Goal: Task Accomplishment & Management: Complete application form

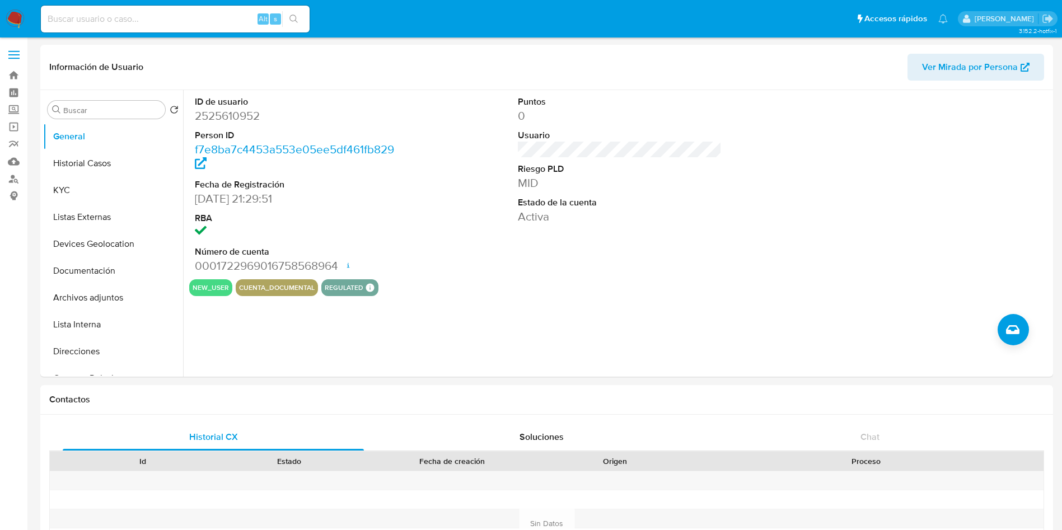
select select "10"
click at [195, 17] on input at bounding box center [175, 19] width 269 height 15
paste input "1338105109"
type input "1338105109"
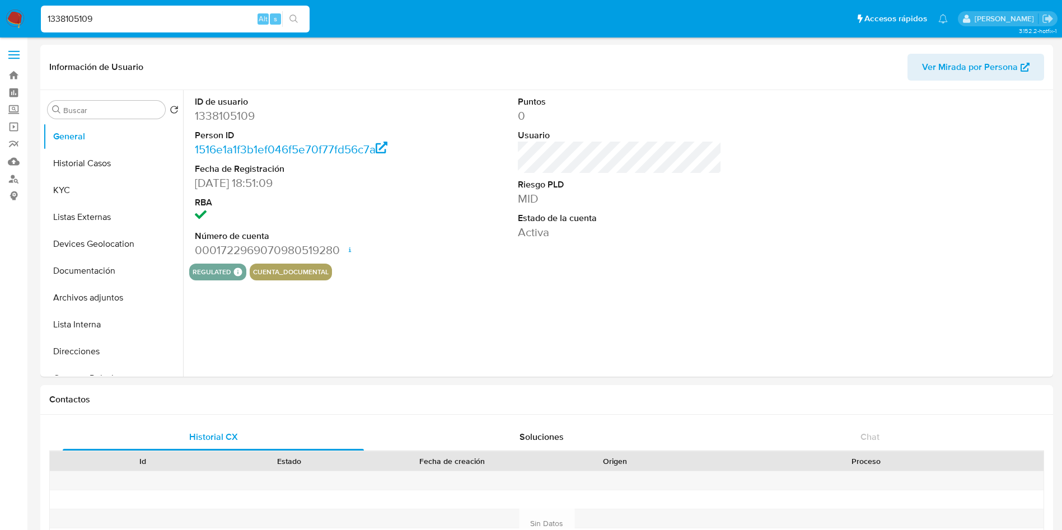
select select "10"
click at [102, 148] on button "General" at bounding box center [113, 136] width 140 height 27
click at [95, 162] on button "Historial Casos" at bounding box center [108, 163] width 131 height 27
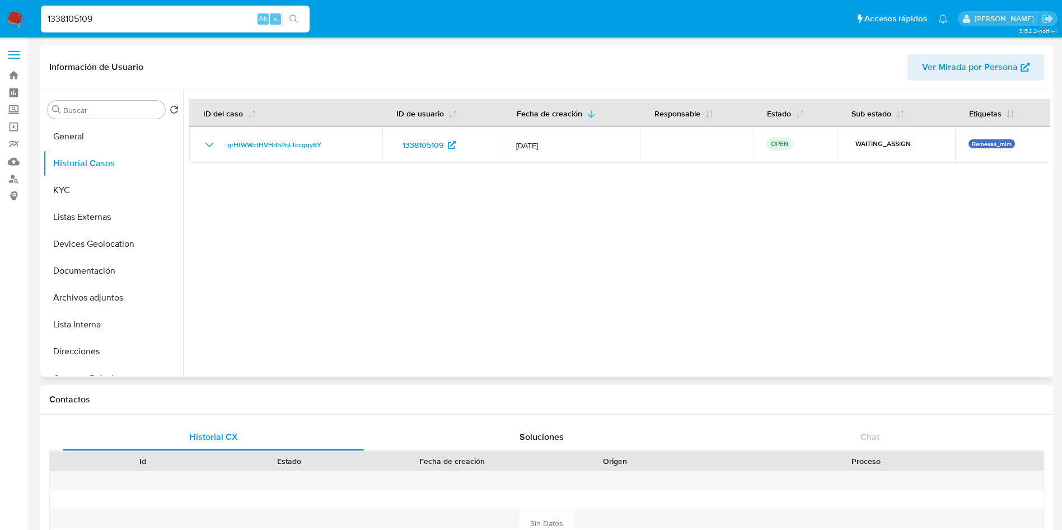
click at [718, 293] on div at bounding box center [616, 233] width 867 height 287
click at [109, 22] on input "1338105109" at bounding box center [175, 19] width 269 height 15
drag, startPoint x: 134, startPoint y: 15, endPoint x: 37, endPoint y: -4, distance: 99.3
paste input "656420733"
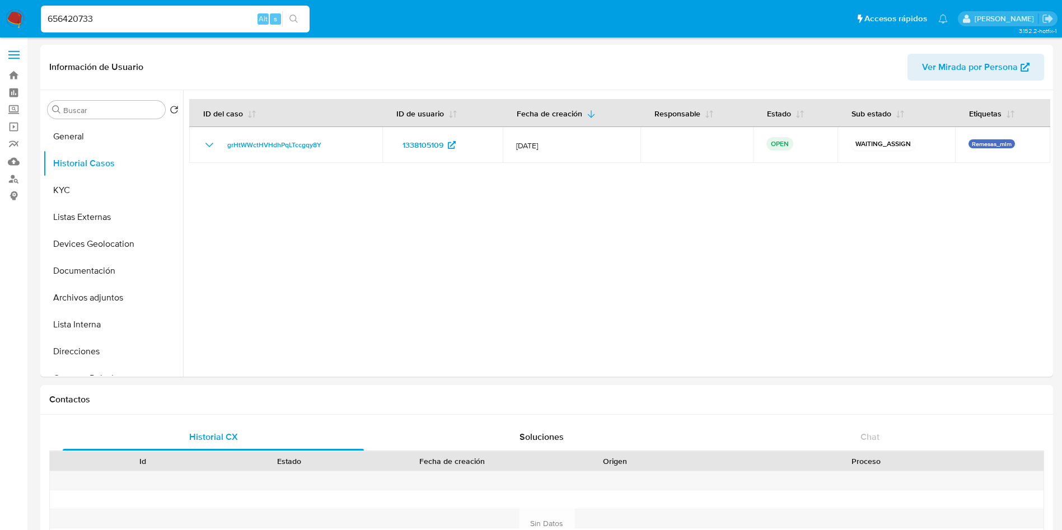
type input "656420733"
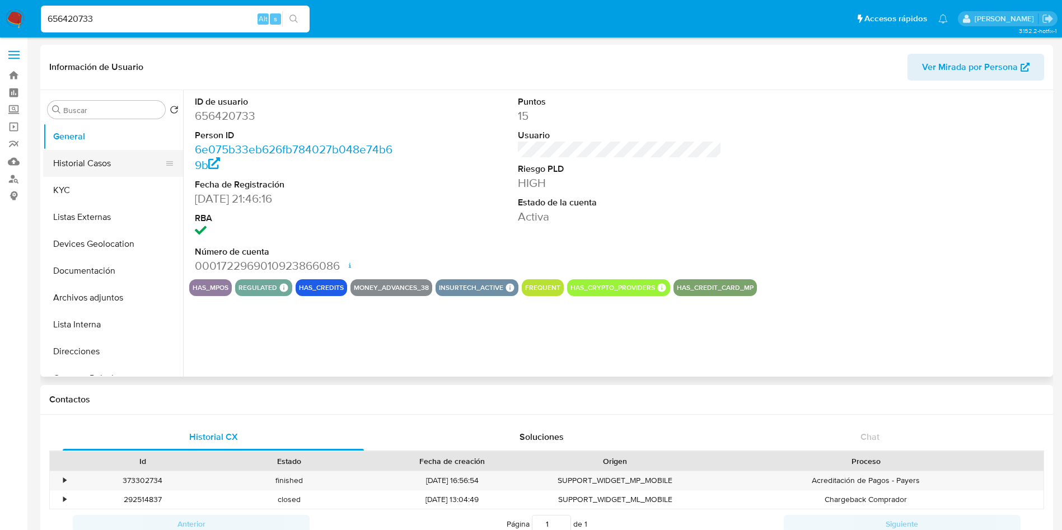
select select "10"
click at [87, 168] on button "Historial Casos" at bounding box center [108, 163] width 131 height 27
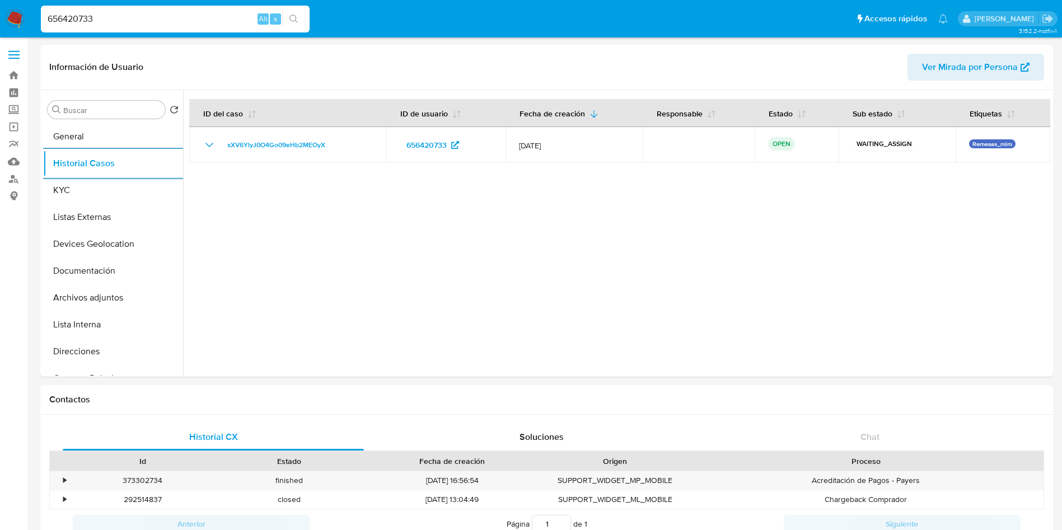
click at [123, 22] on input "656420733" at bounding box center [175, 19] width 269 height 15
drag, startPoint x: 77, startPoint y: 6, endPoint x: 0, endPoint y: -21, distance: 82.0
paste input "1892672619"
type input "1892672619"
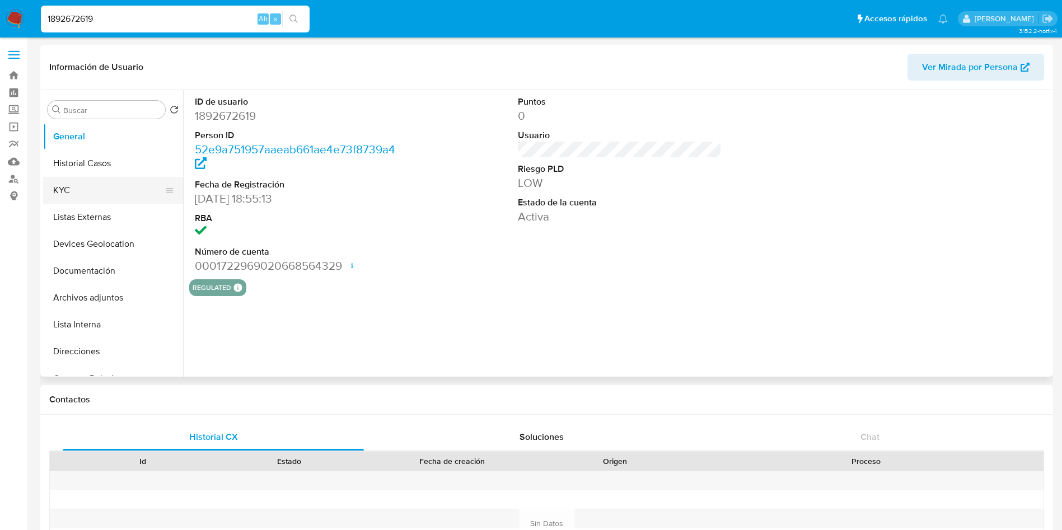
select select "10"
click at [86, 159] on button "Historial Casos" at bounding box center [108, 163] width 131 height 27
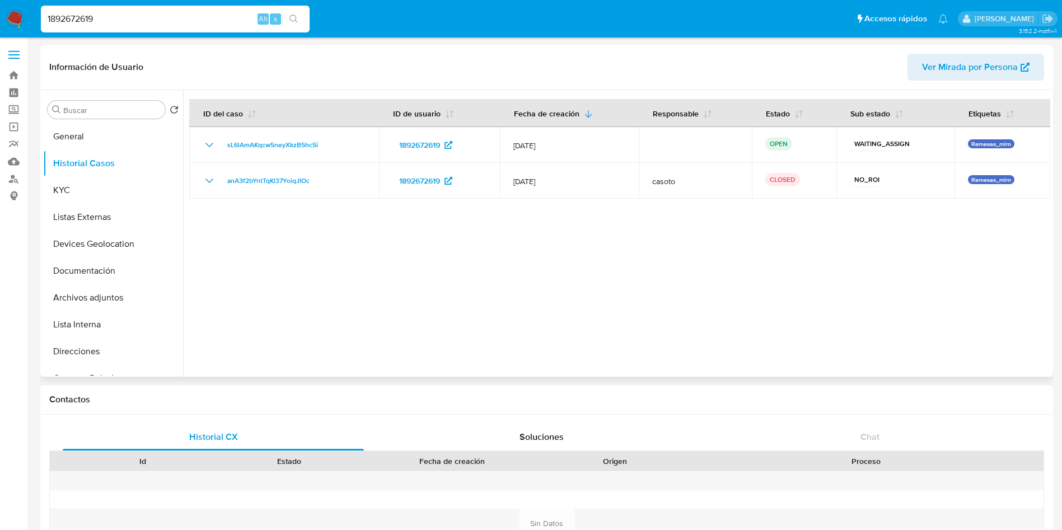
click at [454, 362] on div at bounding box center [616, 233] width 867 height 287
click at [496, 369] on div at bounding box center [616, 233] width 867 height 287
click at [742, 315] on div at bounding box center [616, 233] width 867 height 287
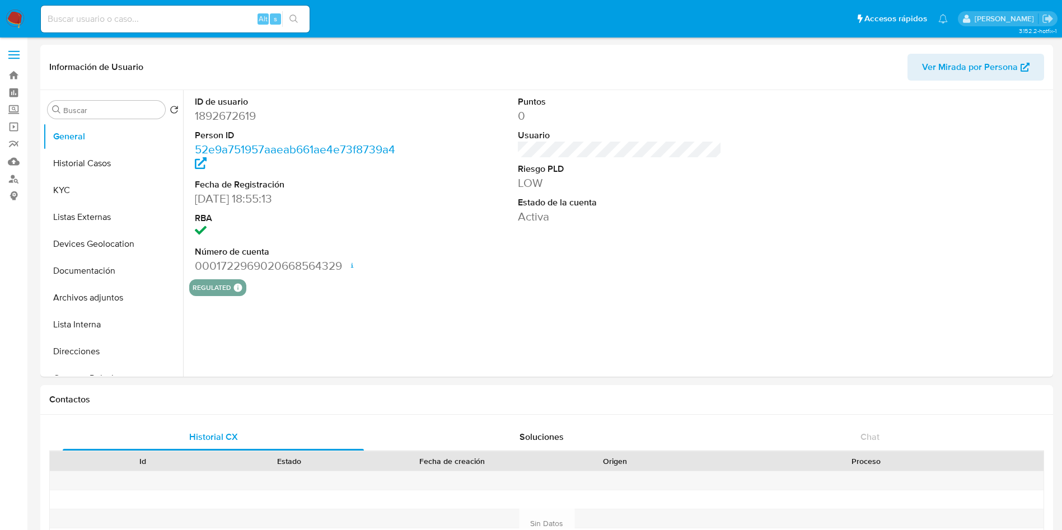
click at [165, 25] on input at bounding box center [175, 19] width 269 height 15
select select "10"
paste input "1338105109"
type input "1338105109"
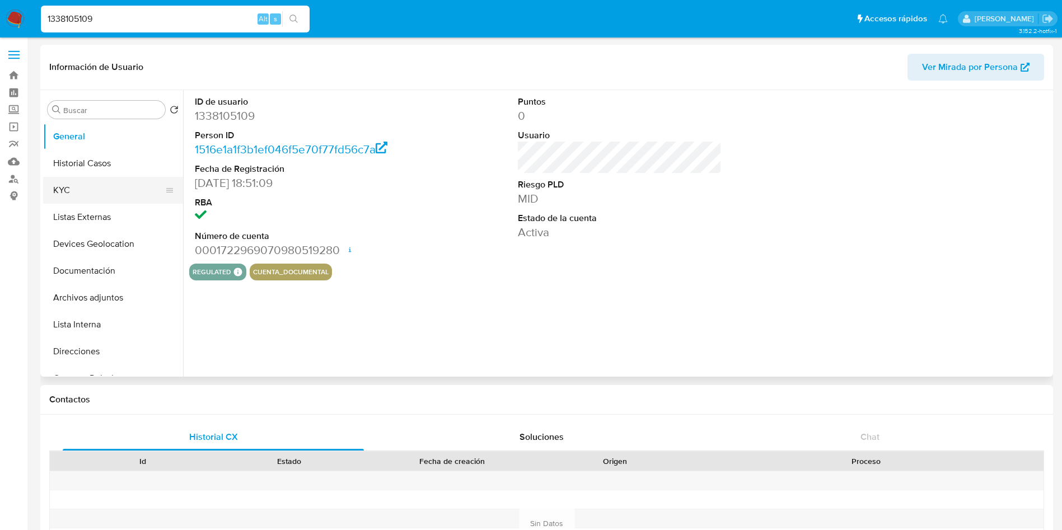
select select "10"
click at [82, 181] on button "KYC" at bounding box center [108, 190] width 131 height 27
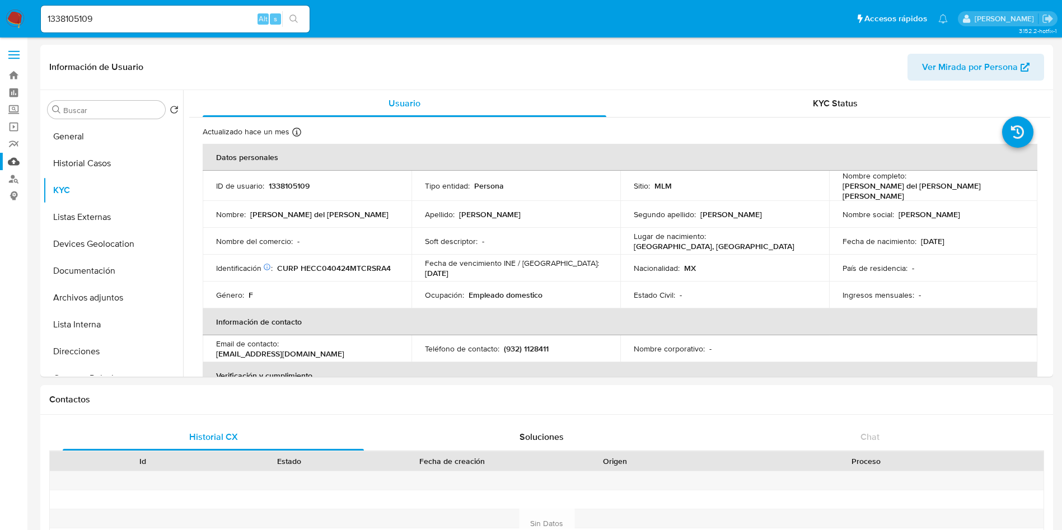
drag, startPoint x: 15, startPoint y: 162, endPoint x: 24, endPoint y: 162, distance: 8.4
click at [16, 162] on link "Mulan" at bounding box center [66, 161] width 133 height 17
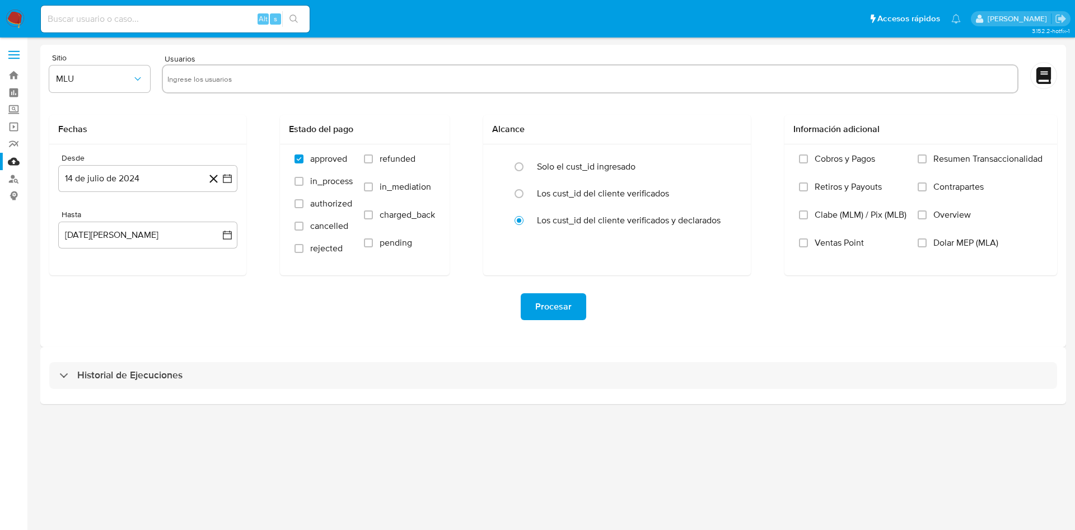
click at [304, 73] on input "text" at bounding box center [589, 79] width 845 height 18
paste input "656420733"
type input "656420733"
click at [137, 86] on button "MLU" at bounding box center [99, 78] width 101 height 27
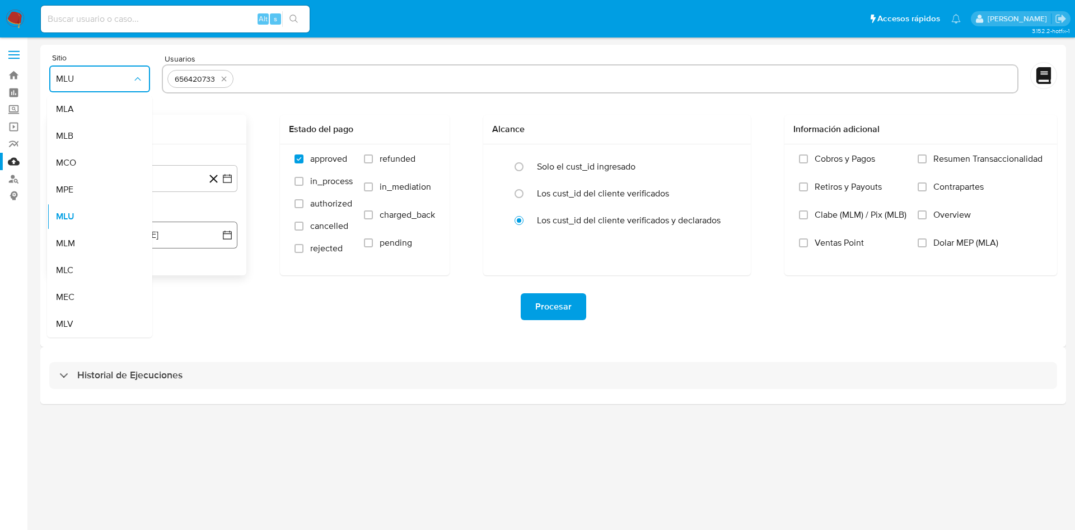
click at [75, 245] on span "MLM" at bounding box center [65, 243] width 19 height 11
click at [295, 82] on input "text" at bounding box center [625, 79] width 775 height 18
type input "1892672619"
click at [227, 178] on icon "button" at bounding box center [227, 178] width 11 height 11
click at [79, 222] on icon "Mes anterior" at bounding box center [78, 219] width 4 height 8
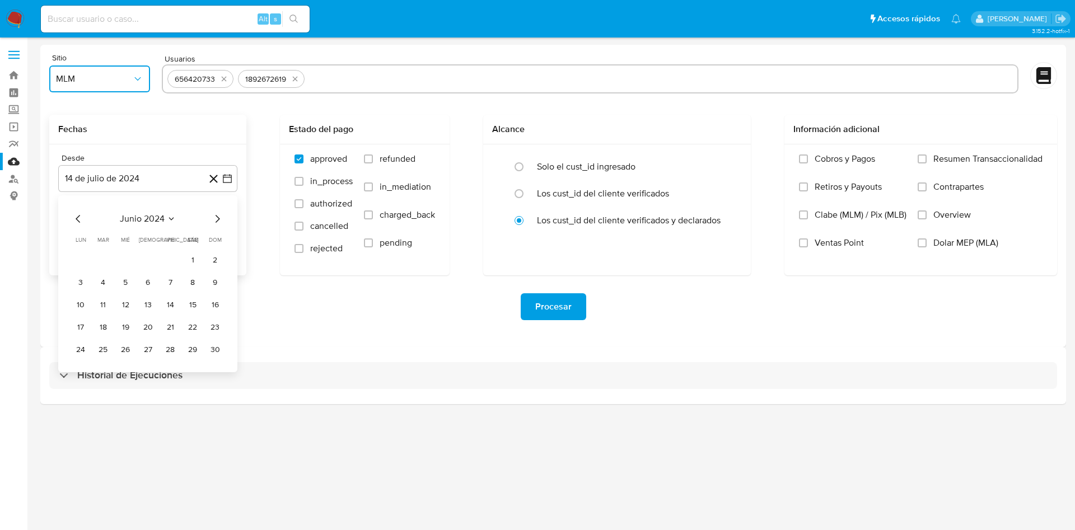
click at [79, 222] on icon "Mes anterior" at bounding box center [78, 219] width 4 height 8
click at [80, 222] on icon "Mes anterior" at bounding box center [78, 218] width 13 height 13
click at [172, 257] on button "1" at bounding box center [170, 260] width 18 height 18
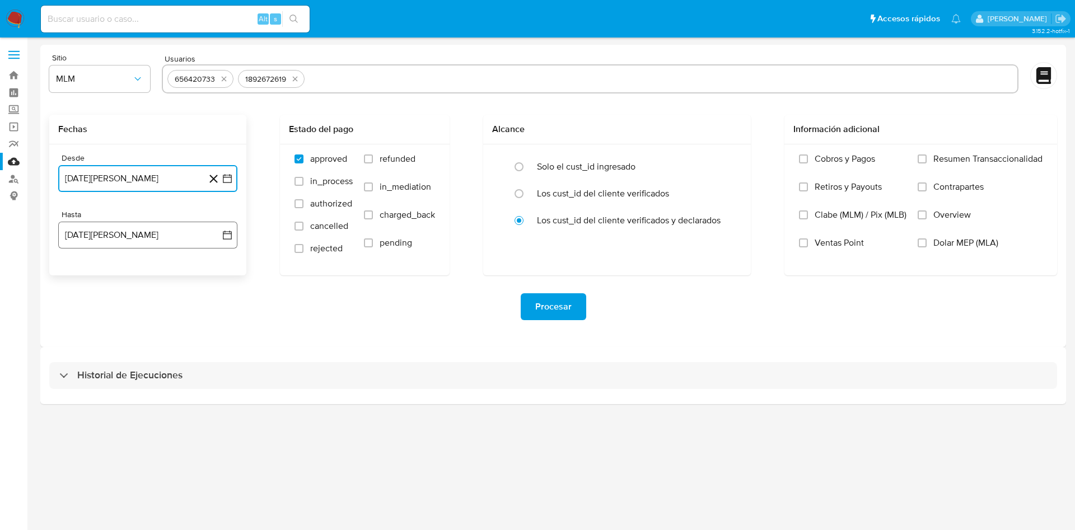
click at [224, 235] on icon "button" at bounding box center [227, 234] width 11 height 11
click at [120, 358] on button "13" at bounding box center [125, 362] width 18 height 18
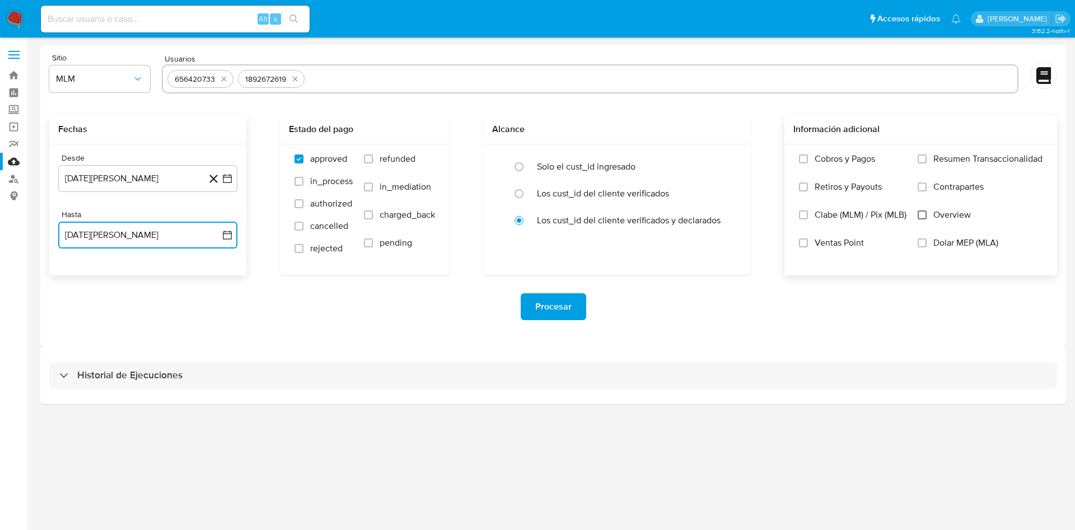
click at [920, 210] on input "Overview" at bounding box center [921, 214] width 9 height 9
click at [557, 297] on span "Procesar" at bounding box center [553, 306] width 36 height 25
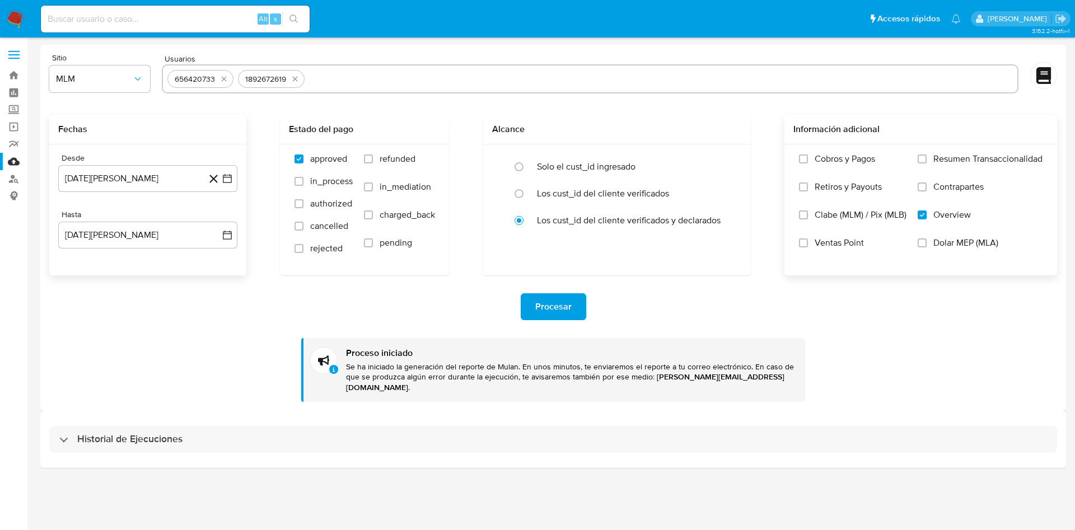
click at [333, 82] on input "text" at bounding box center [661, 79] width 704 height 18
type input "1338105109"
click at [224, 177] on icon "button" at bounding box center [227, 178] width 11 height 11
click at [219, 218] on icon "Mes siguiente" at bounding box center [218, 219] width 4 height 8
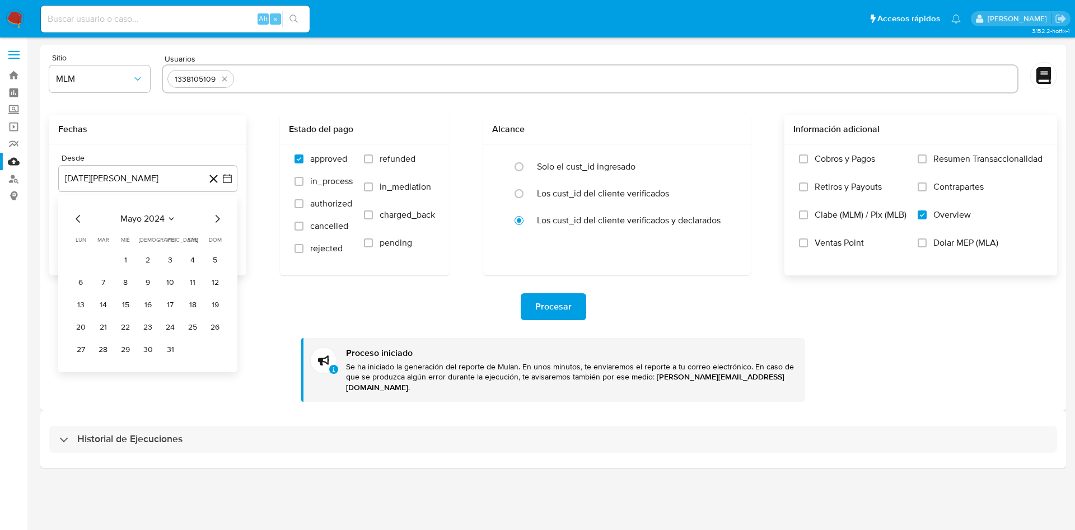
click at [219, 218] on icon "Mes siguiente" at bounding box center [218, 219] width 4 height 8
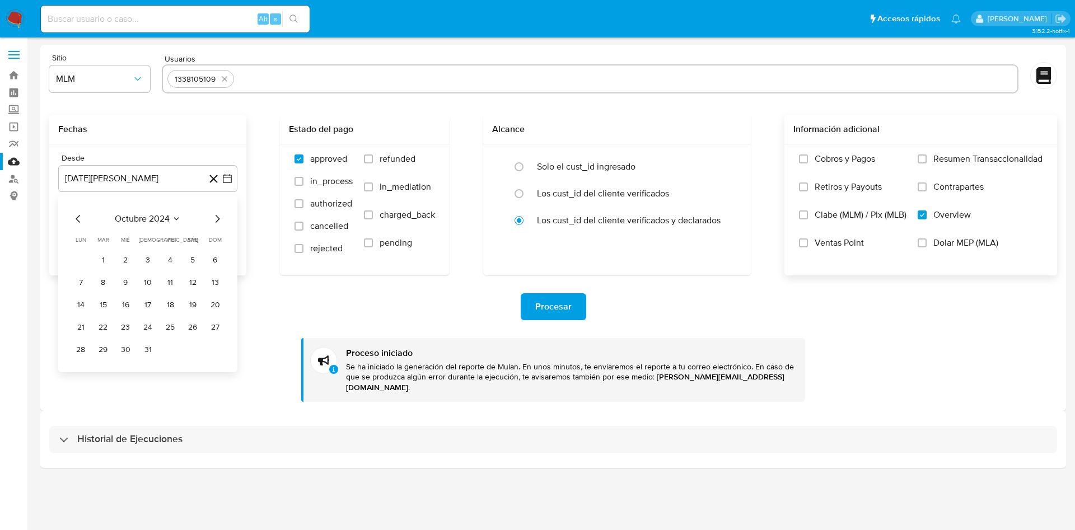
click at [219, 218] on icon "Mes siguiente" at bounding box center [218, 219] width 4 height 8
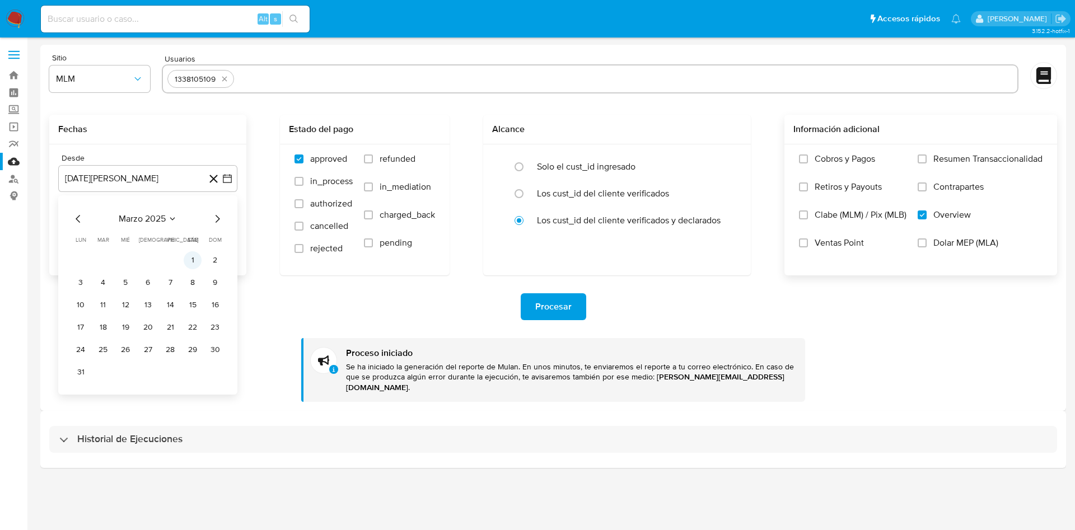
click at [191, 257] on button "1" at bounding box center [193, 260] width 18 height 18
click at [257, 319] on div "Procesar" at bounding box center [553, 306] width 1008 height 27
click at [301, 73] on input "text" at bounding box center [625, 79] width 774 height 18
paste input "656420733"
type input "656420733"
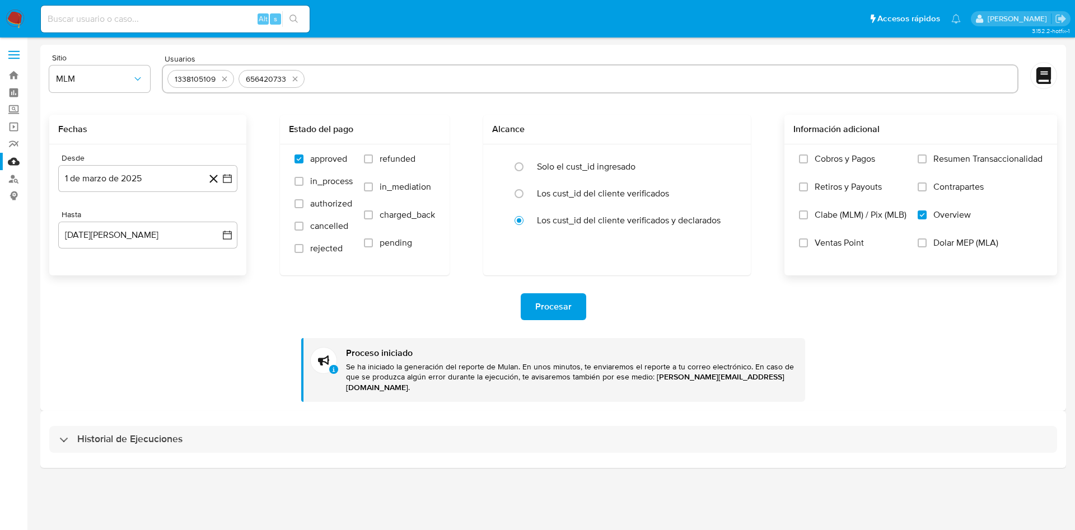
paste input "1892672619"
type input "1892672619"
click at [421, 93] on div "1338105109 656420733 1892672619" at bounding box center [590, 78] width 856 height 29
click at [570, 298] on span "Procesar" at bounding box center [553, 306] width 36 height 25
click at [915, 360] on div "Procesar Proceso iniciado Se ha iniciado la generación del reporte de Mulan. En…" at bounding box center [553, 338] width 1008 height 127
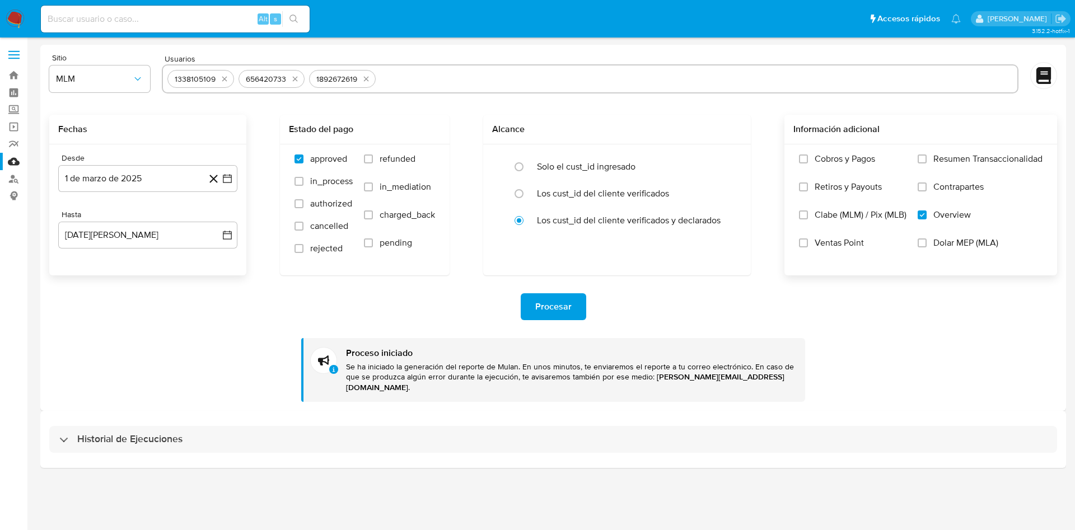
click at [105, 12] on input at bounding box center [175, 19] width 269 height 15
click at [144, 11] on div "Alt s" at bounding box center [175, 19] width 269 height 27
click at [148, 15] on input at bounding box center [175, 19] width 269 height 15
paste input "1338105109"
type input "1338105109"
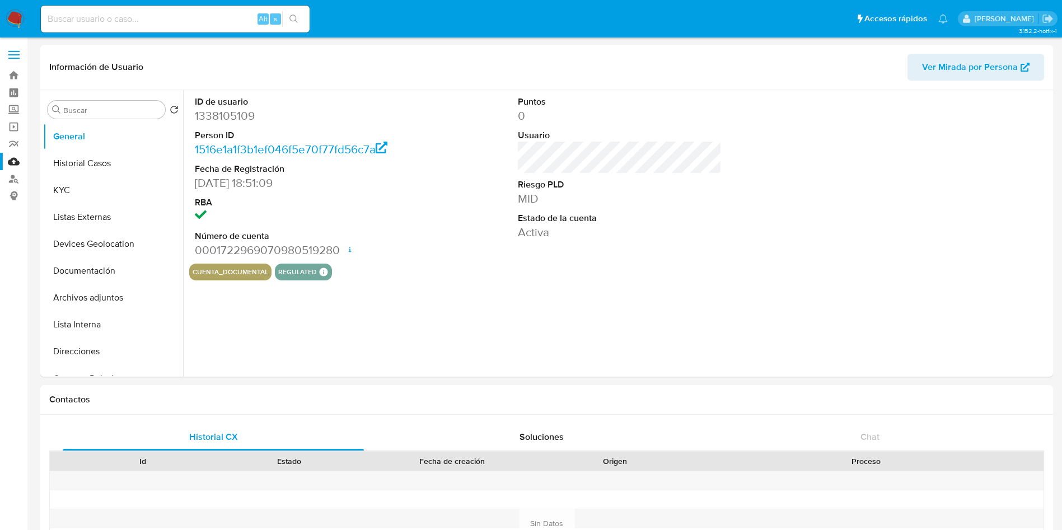
select select "10"
click at [15, 16] on img at bounding box center [15, 19] width 19 height 19
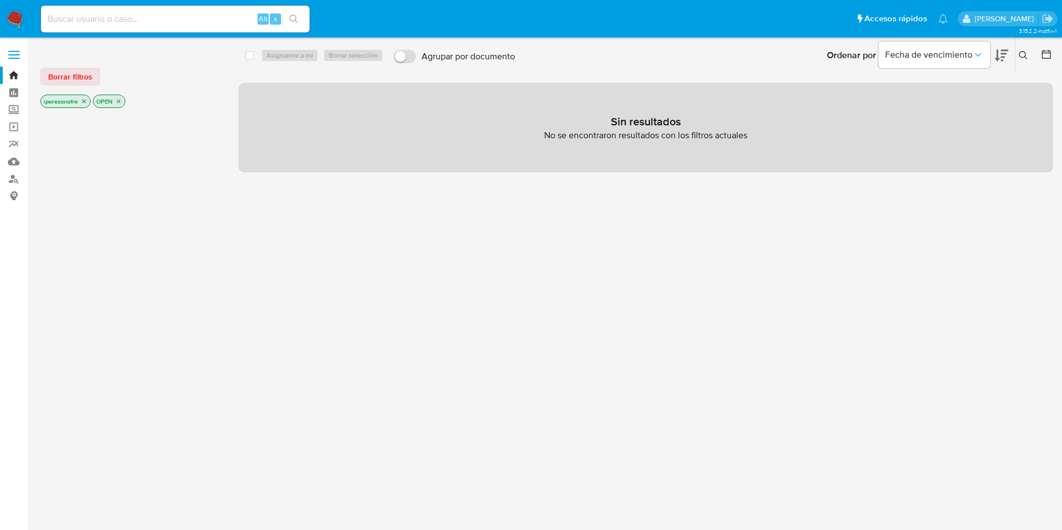
click at [1022, 54] on icon at bounding box center [1023, 55] width 9 height 9
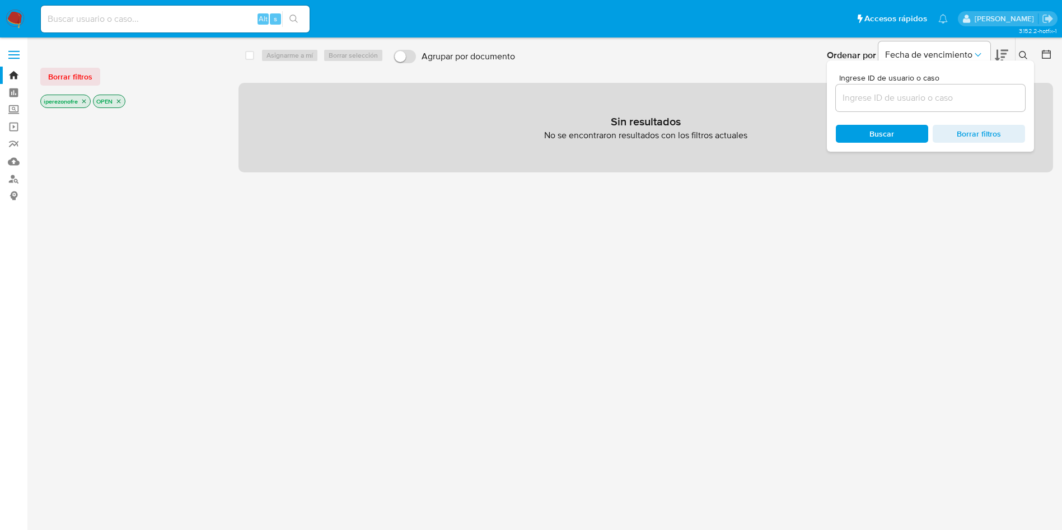
click at [926, 95] on input at bounding box center [930, 98] width 189 height 15
type input "1338105109"
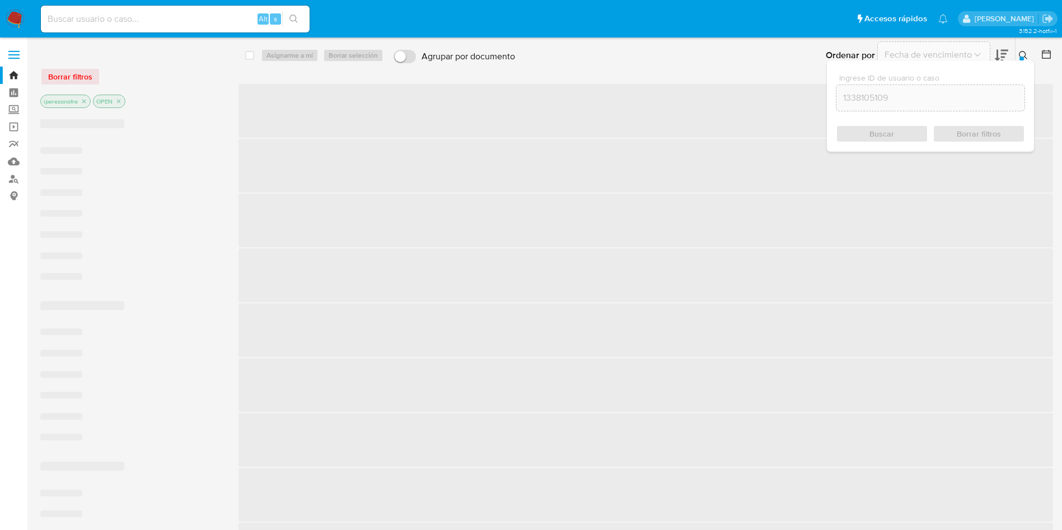
click at [893, 137] on span "Buscar" at bounding box center [881, 134] width 25 height 18
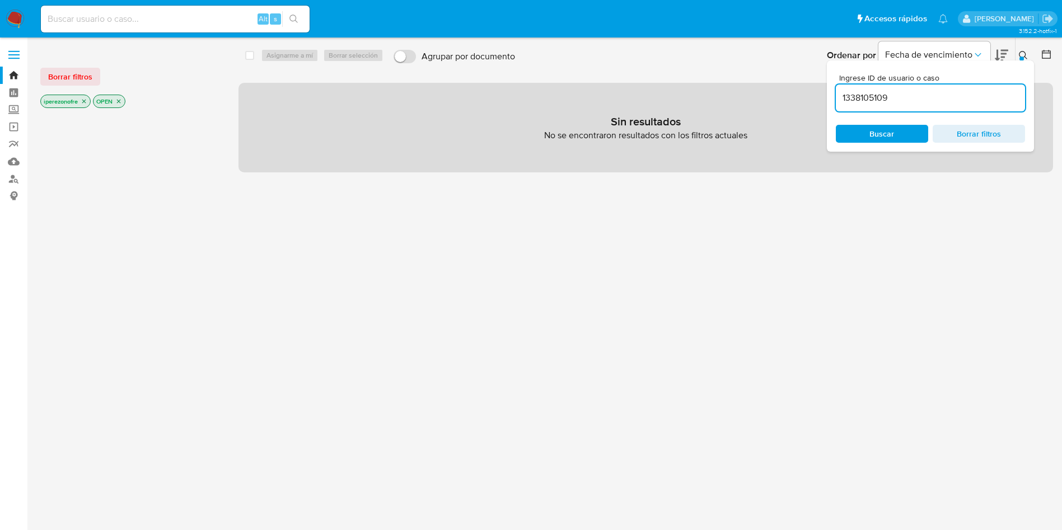
click at [119, 99] on icon "close-filter" at bounding box center [118, 101] width 7 height 7
click at [85, 98] on icon "close-filter" at bounding box center [84, 101] width 7 height 7
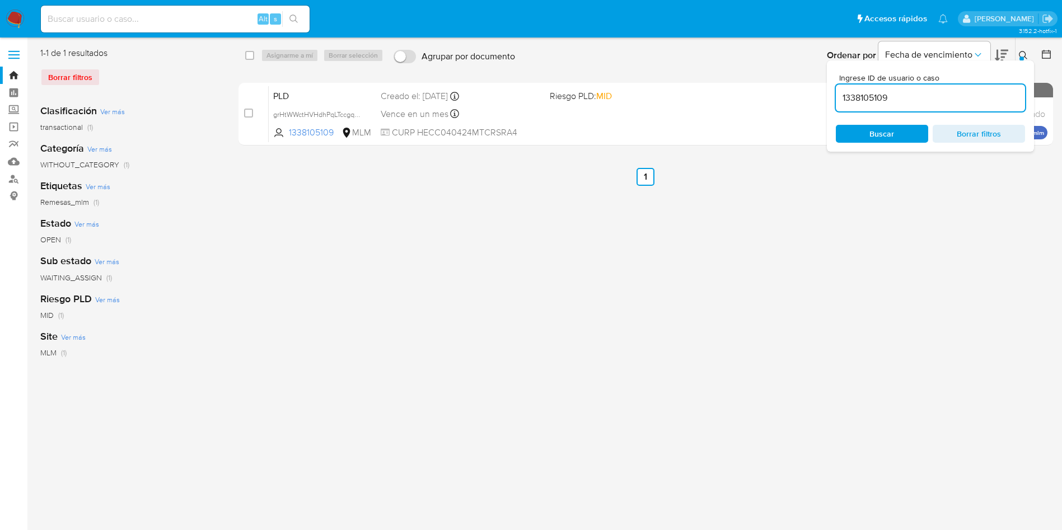
click at [882, 134] on span "Buscar" at bounding box center [881, 134] width 25 height 18
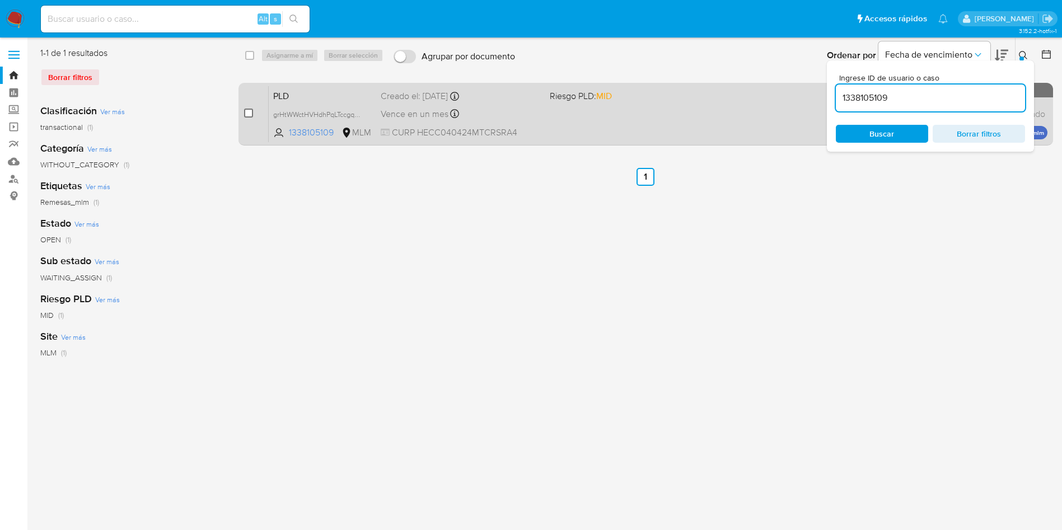
click at [247, 114] on input "checkbox" at bounding box center [248, 113] width 9 height 9
checkbox input "true"
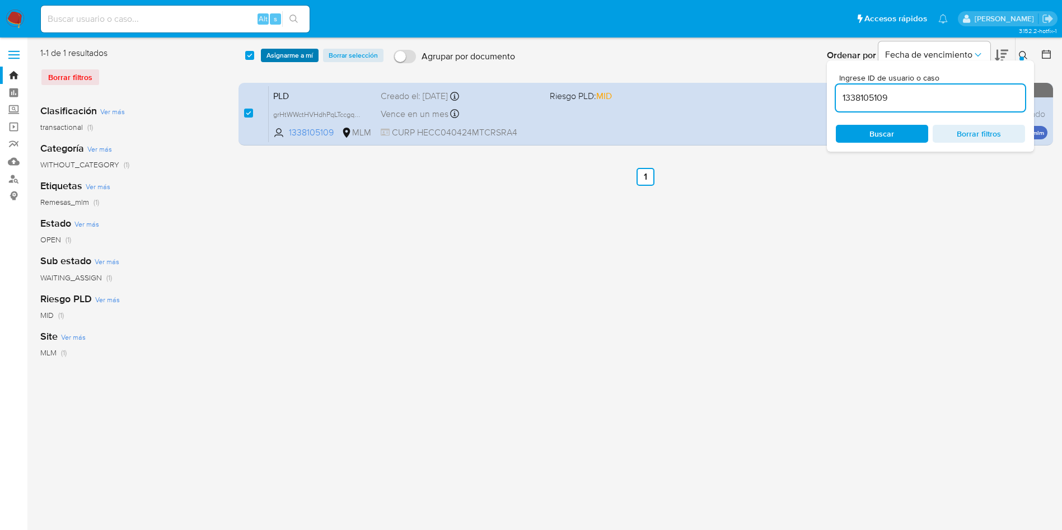
click at [298, 54] on span "Asignarme a mí" at bounding box center [289, 55] width 46 height 11
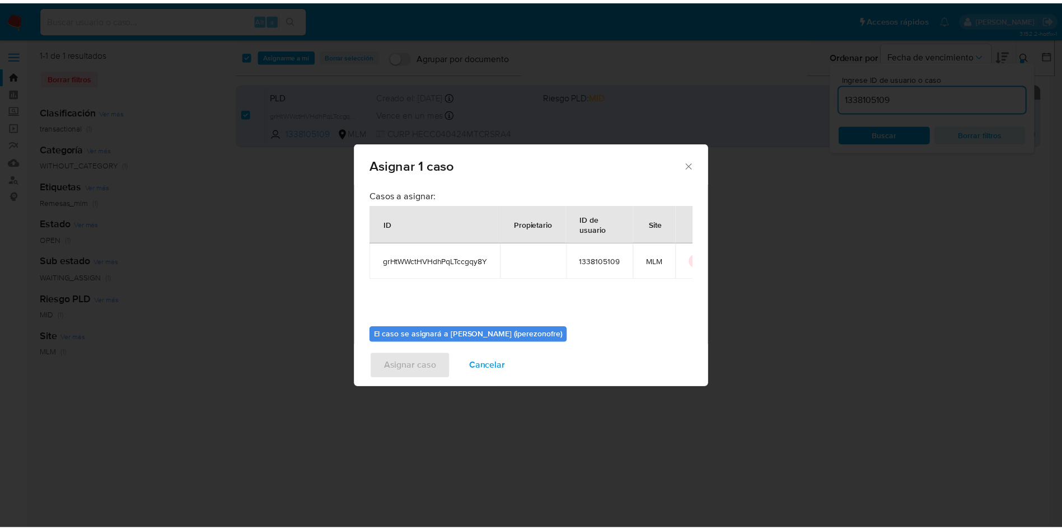
scroll to position [58, 0]
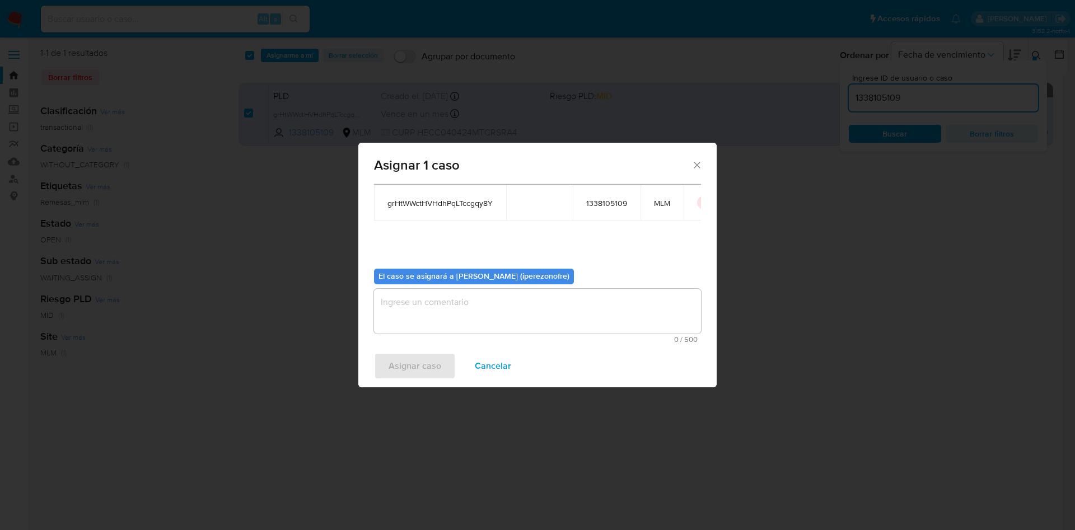
click at [503, 323] on textarea "assign-modal" at bounding box center [537, 311] width 327 height 45
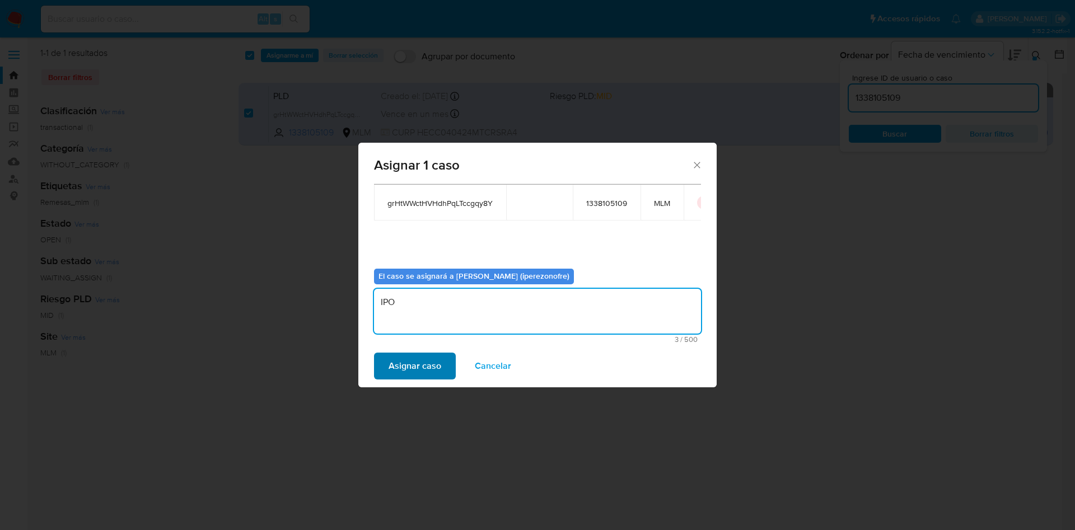
type textarea "IPO"
click at [423, 366] on span "Asignar caso" at bounding box center [414, 366] width 53 height 25
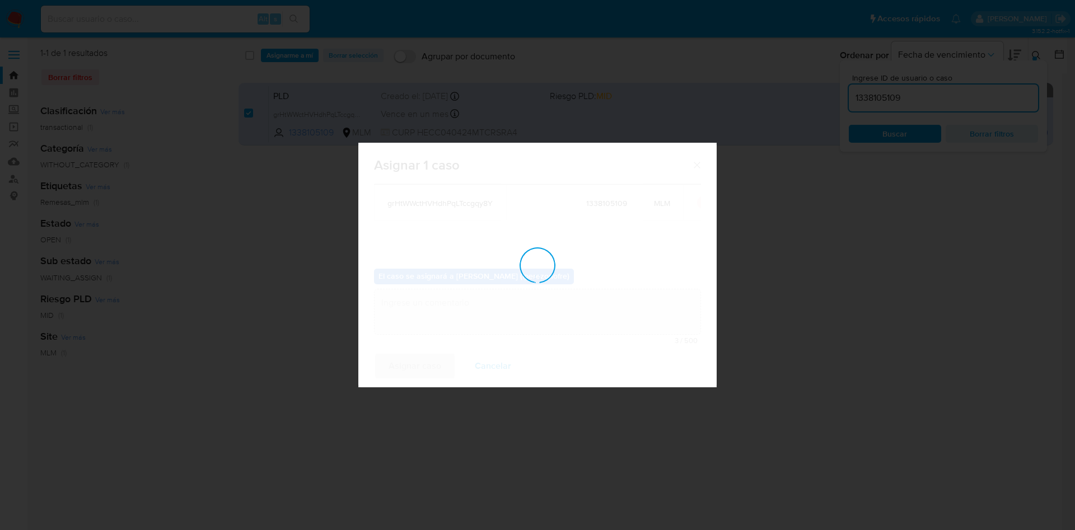
checkbox input "false"
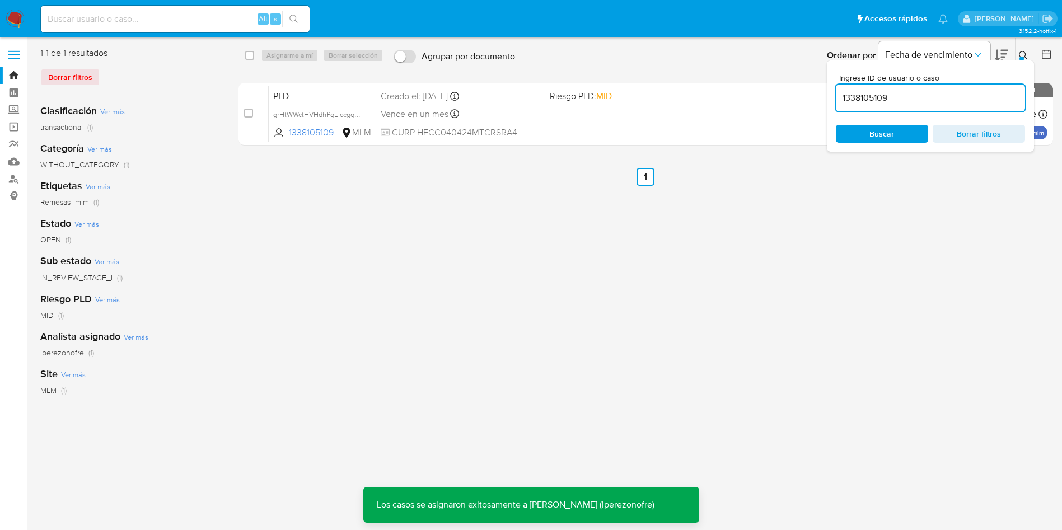
click at [191, 17] on input at bounding box center [175, 19] width 269 height 15
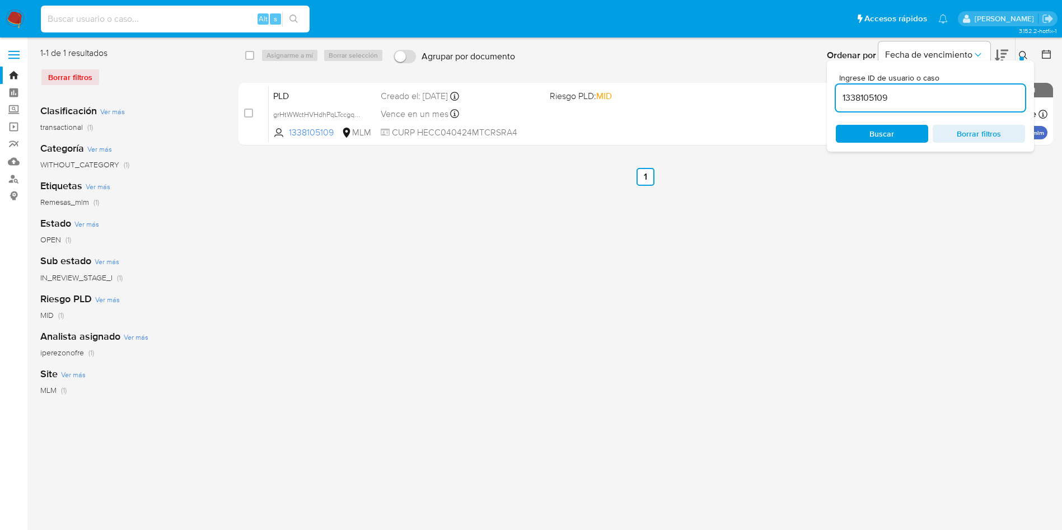
paste input "1338105109"
type input "1338105109"
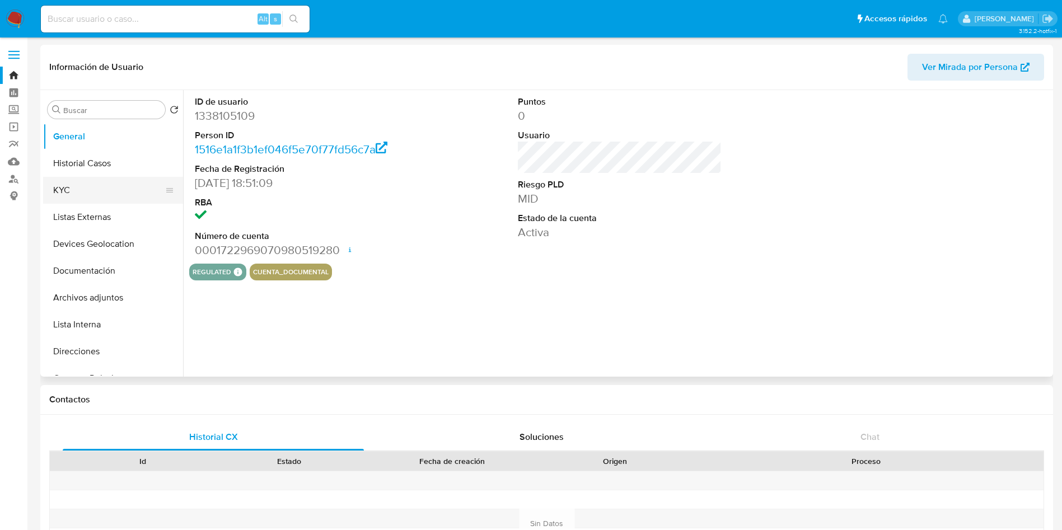
click at [85, 184] on button "KYC" at bounding box center [108, 190] width 131 height 27
select select "10"
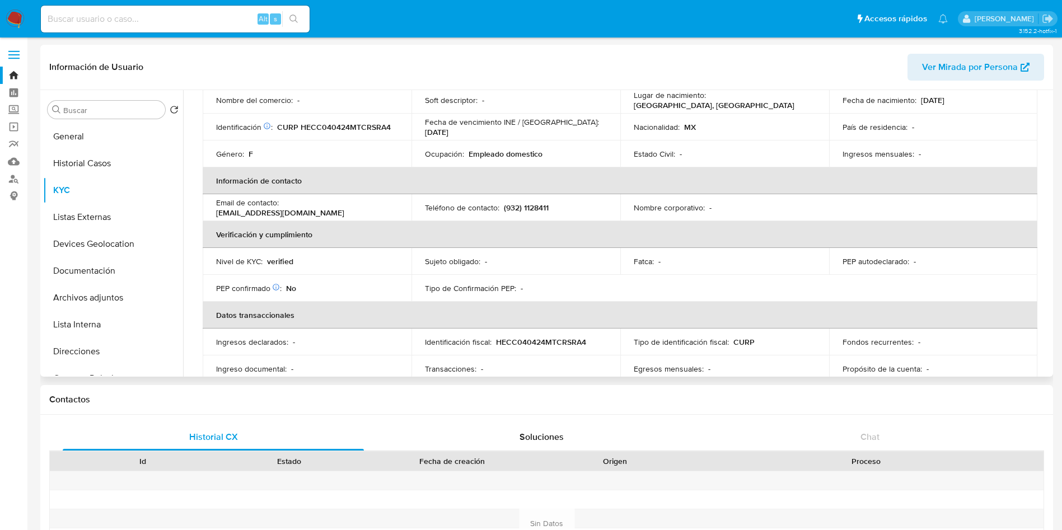
scroll to position [168, 0]
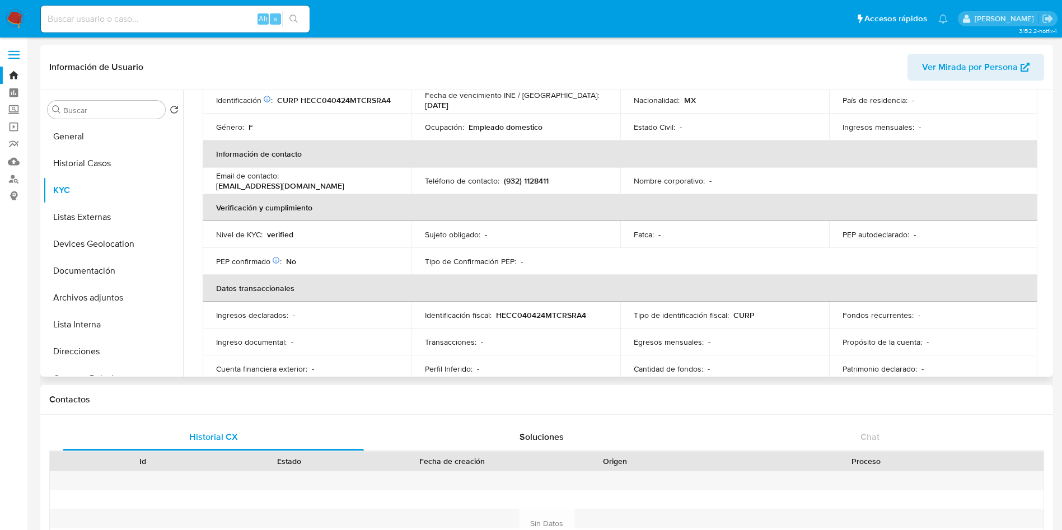
drag, startPoint x: 349, startPoint y: 177, endPoint x: 213, endPoint y: 184, distance: 136.2
click at [213, 184] on td "Email de contacto : [EMAIL_ADDRESS][DOMAIN_NAME]" at bounding box center [307, 180] width 209 height 27
copy p "[EMAIL_ADDRESS][DOMAIN_NAME]"
drag, startPoint x: 554, startPoint y: 175, endPoint x: 505, endPoint y: 177, distance: 48.7
click at [505, 177] on div "Teléfono de contacto : [PHONE_NUMBER]" at bounding box center [516, 181] width 182 height 10
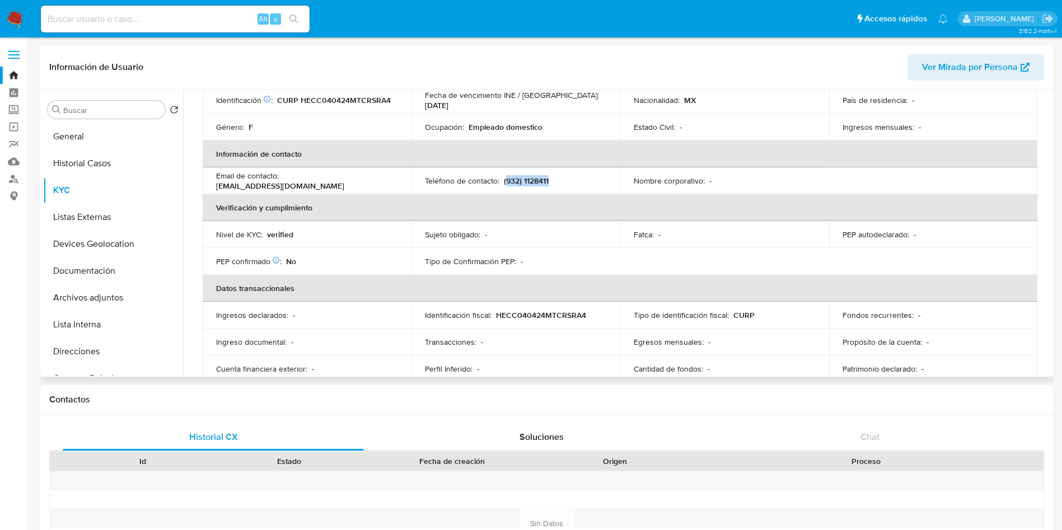
copy p "932) 1128411"
click at [110, 138] on button "General" at bounding box center [108, 136] width 131 height 27
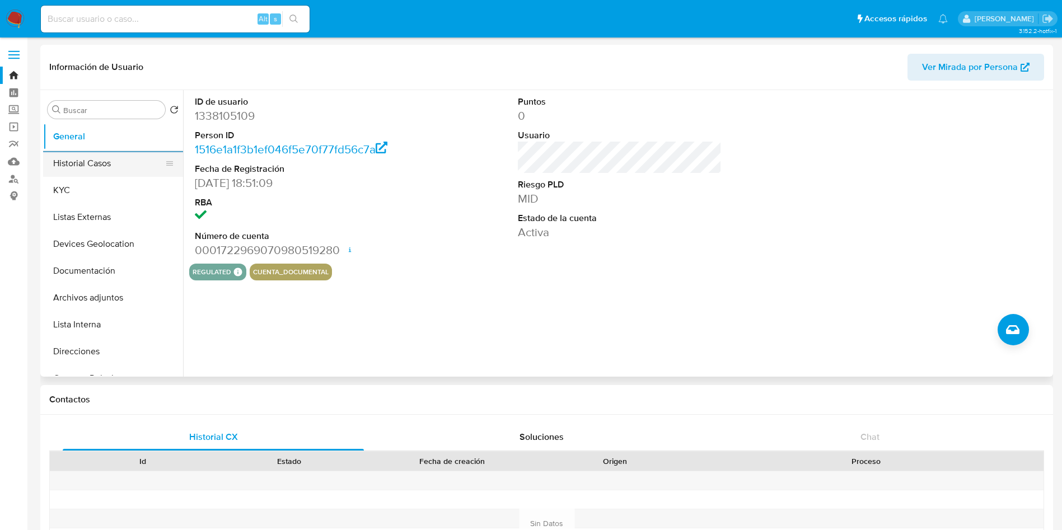
click at [74, 166] on button "Historial Casos" at bounding box center [108, 163] width 131 height 27
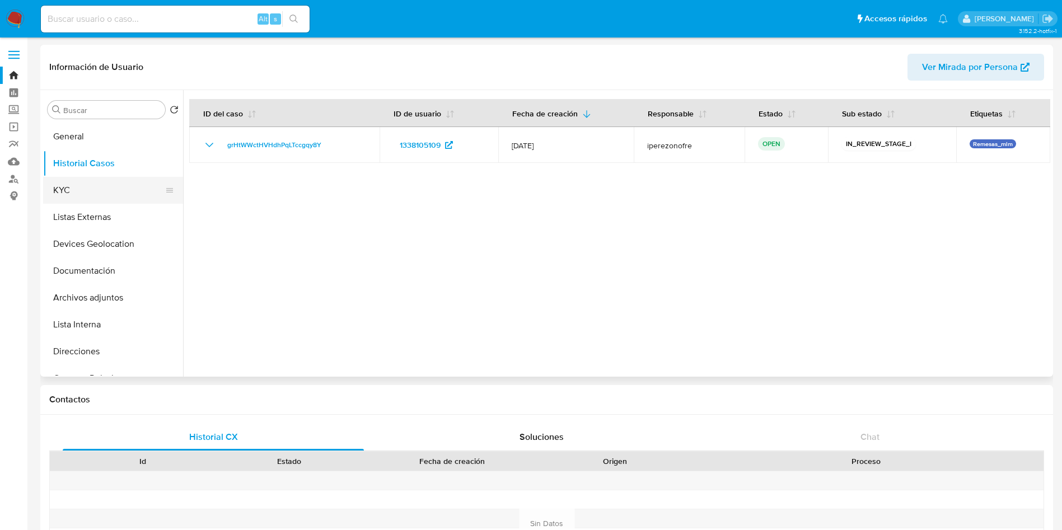
click at [82, 181] on button "KYC" at bounding box center [108, 190] width 131 height 27
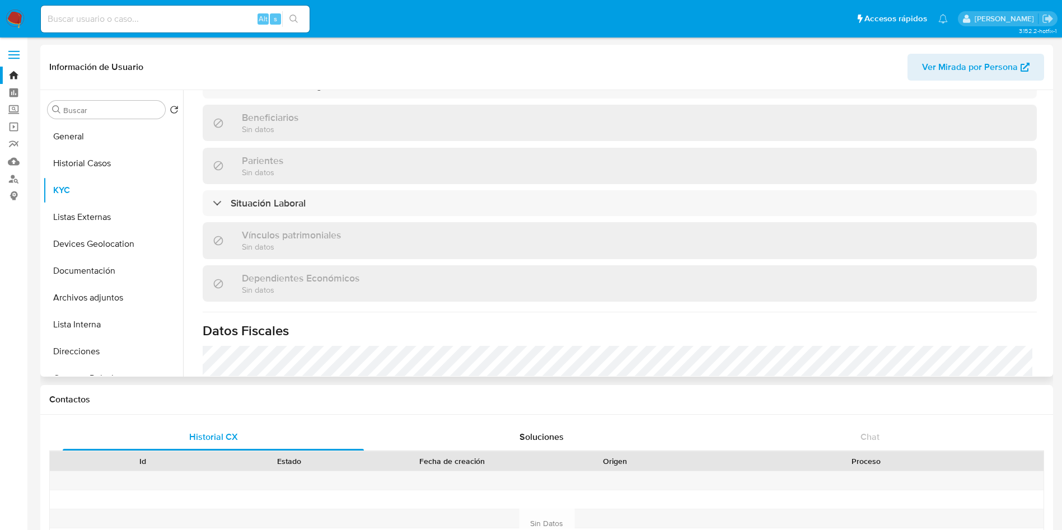
scroll to position [522, 0]
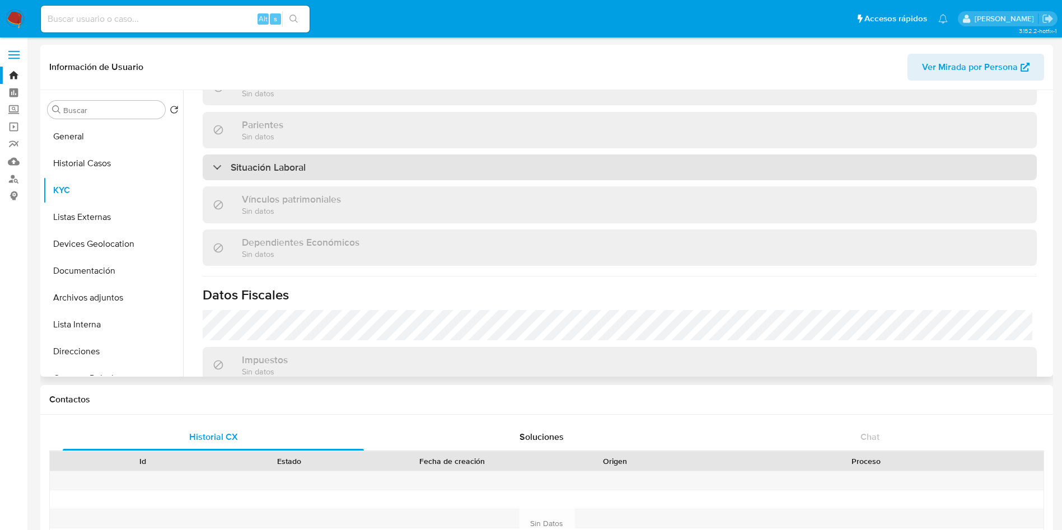
click at [286, 154] on div "Situación Laboral" at bounding box center [620, 167] width 834 height 26
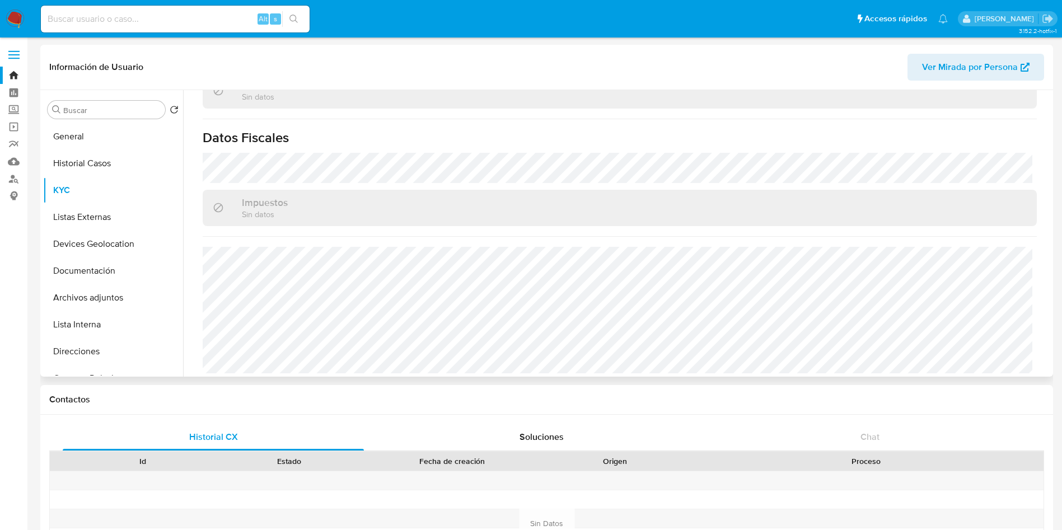
scroll to position [844, 0]
click at [85, 219] on button "Listas Externas" at bounding box center [108, 217] width 131 height 27
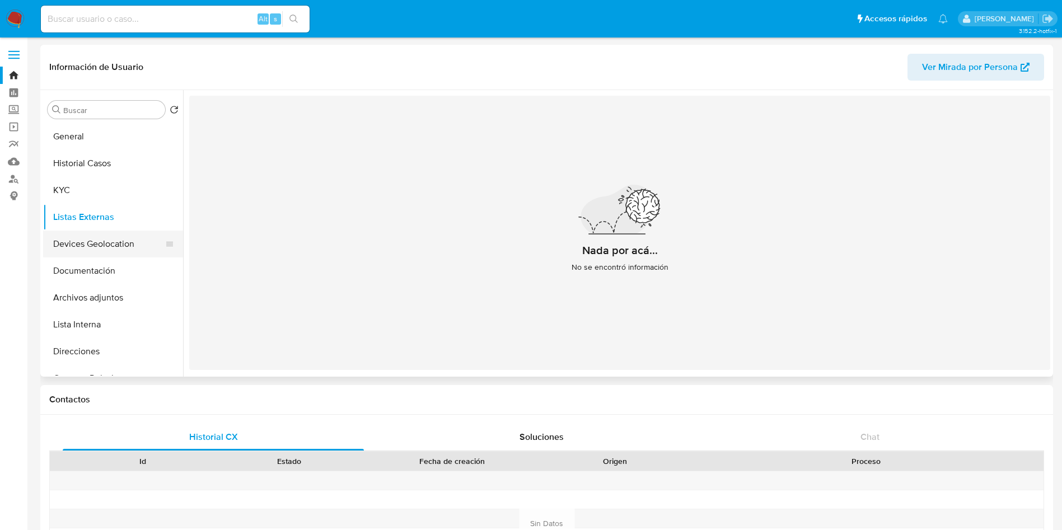
click at [93, 243] on button "Devices Geolocation" at bounding box center [108, 244] width 131 height 27
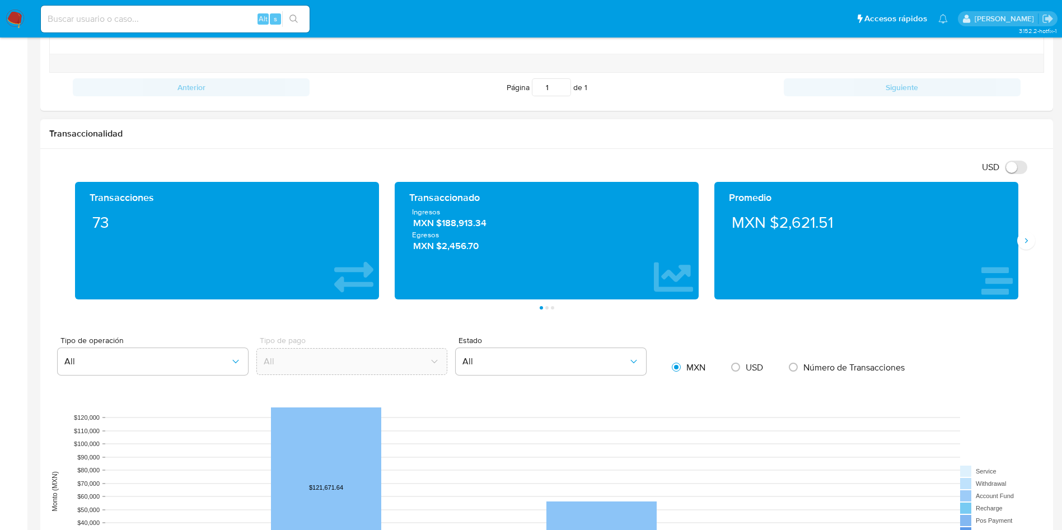
scroll to position [504, 0]
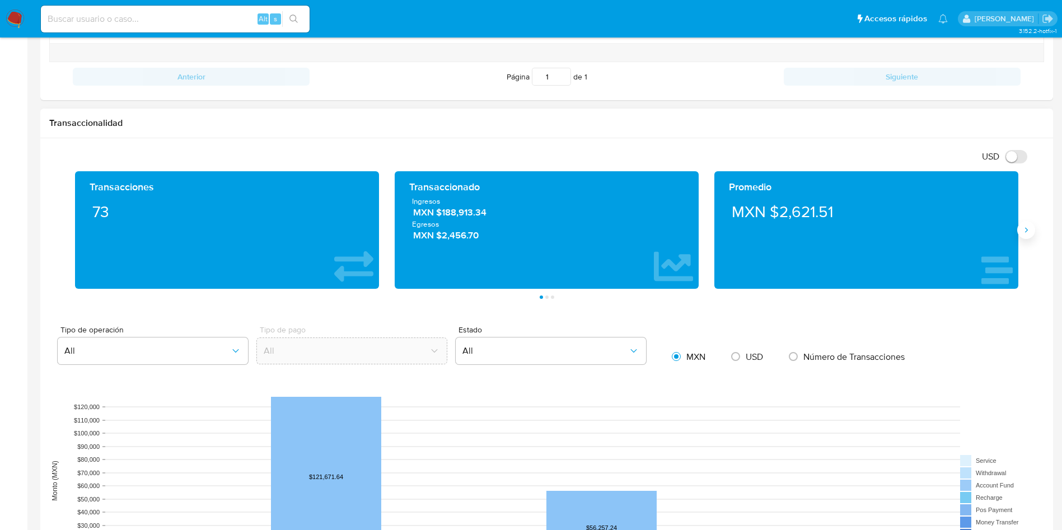
click at [1029, 234] on icon "Siguiente" at bounding box center [1026, 230] width 9 height 9
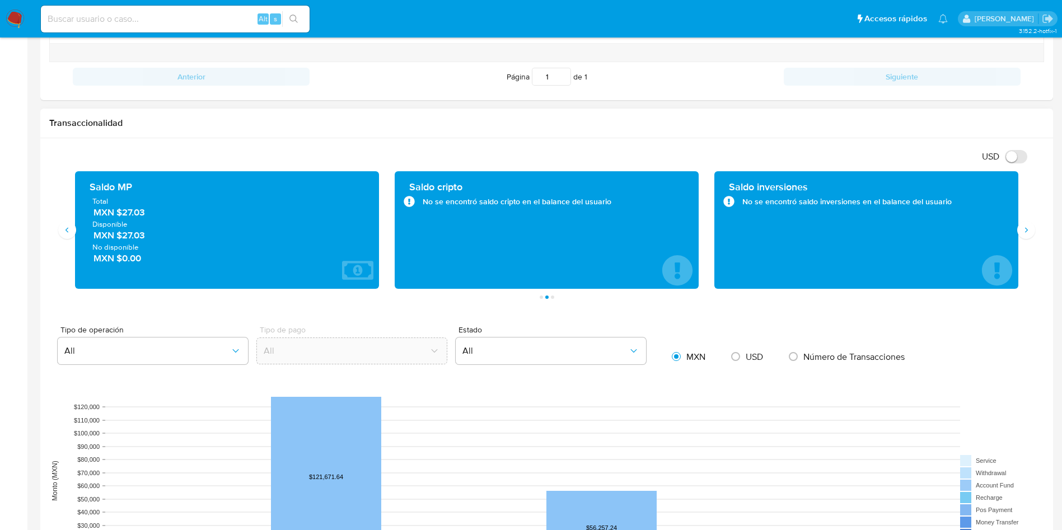
drag, startPoint x: 120, startPoint y: 214, endPoint x: 166, endPoint y: 212, distance: 46.0
click at [166, 212] on span "MXN $27.03" at bounding box center [227, 212] width 268 height 13
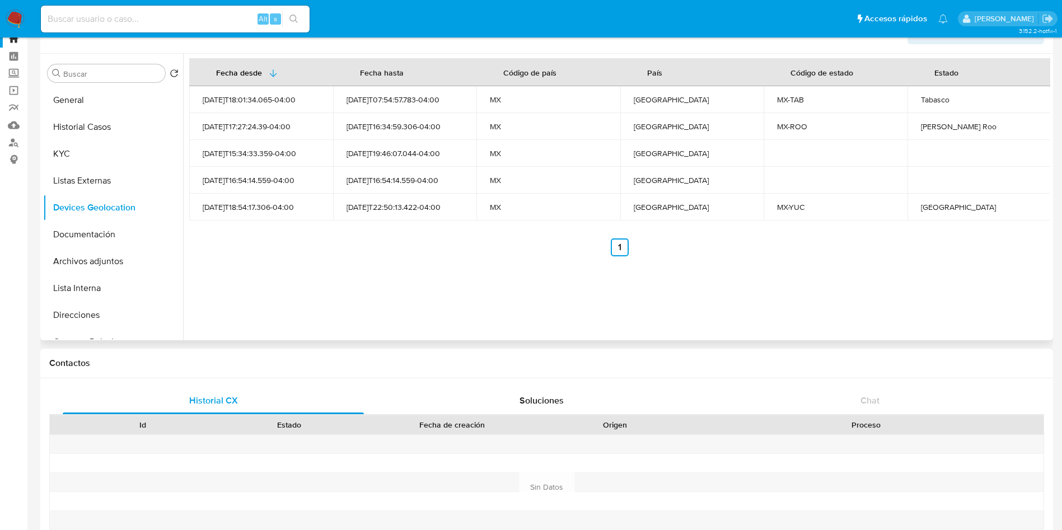
scroll to position [0, 0]
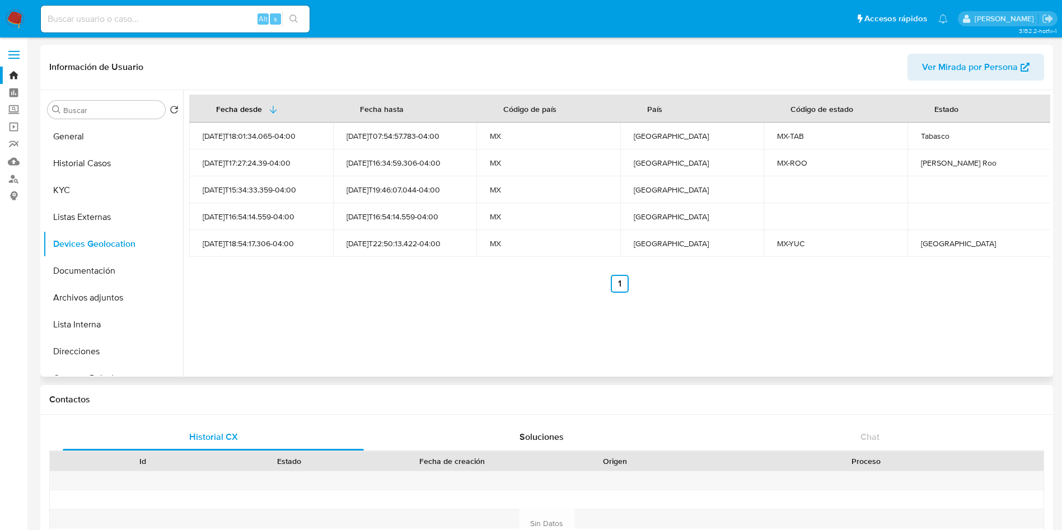
click at [936, 133] on div "Tabasco" at bounding box center [979, 136] width 117 height 10
copy div "Tabasco"
drag, startPoint x: 917, startPoint y: 162, endPoint x: 964, endPoint y: 162, distance: 47.0
click at [964, 162] on td "[PERSON_NAME] Roo" at bounding box center [979, 162] width 144 height 27
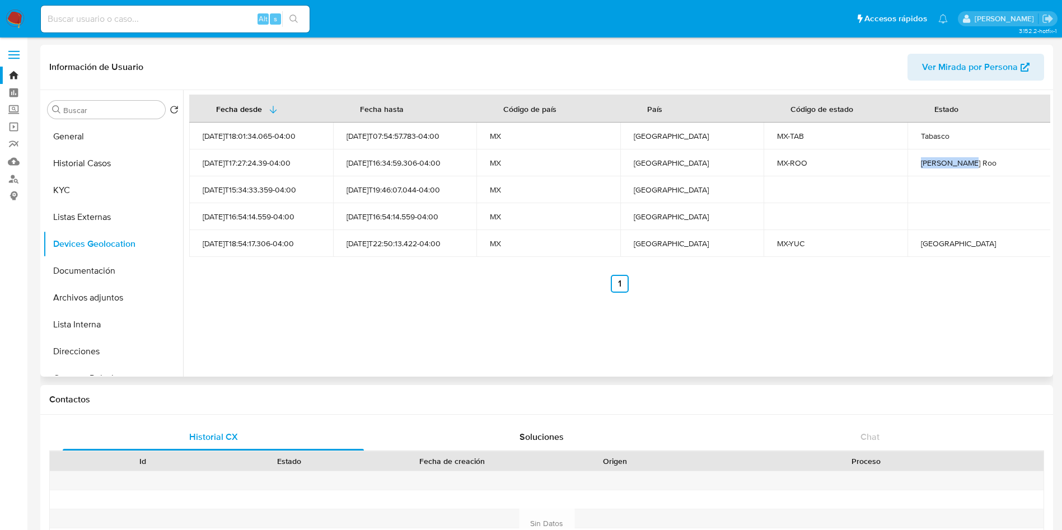
copy div "[PERSON_NAME] Roo"
click at [923, 242] on div "[GEOGRAPHIC_DATA]" at bounding box center [979, 243] width 117 height 10
copy div "[GEOGRAPHIC_DATA]"
click at [104, 265] on button "Documentación" at bounding box center [108, 270] width 131 height 27
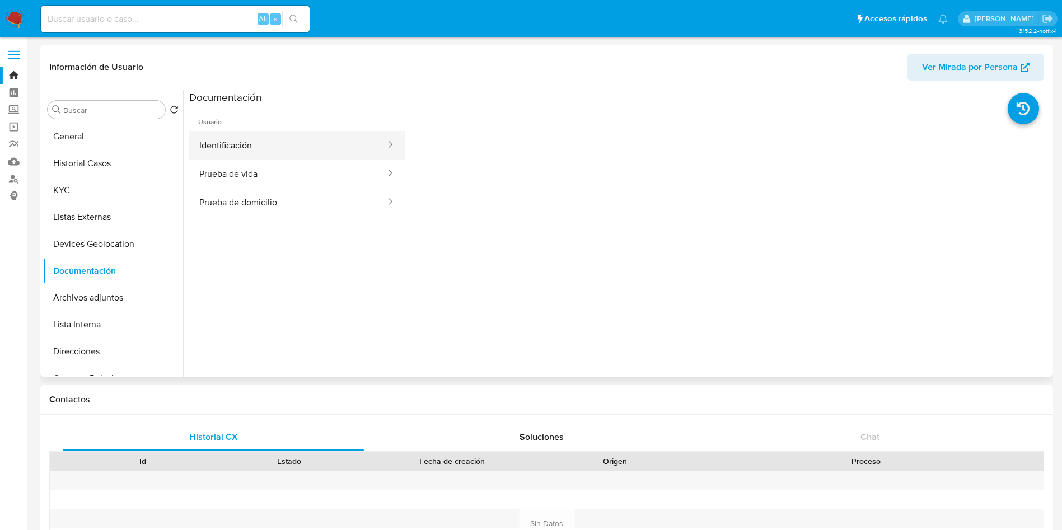
click at [283, 142] on button "Identificación" at bounding box center [288, 145] width 198 height 29
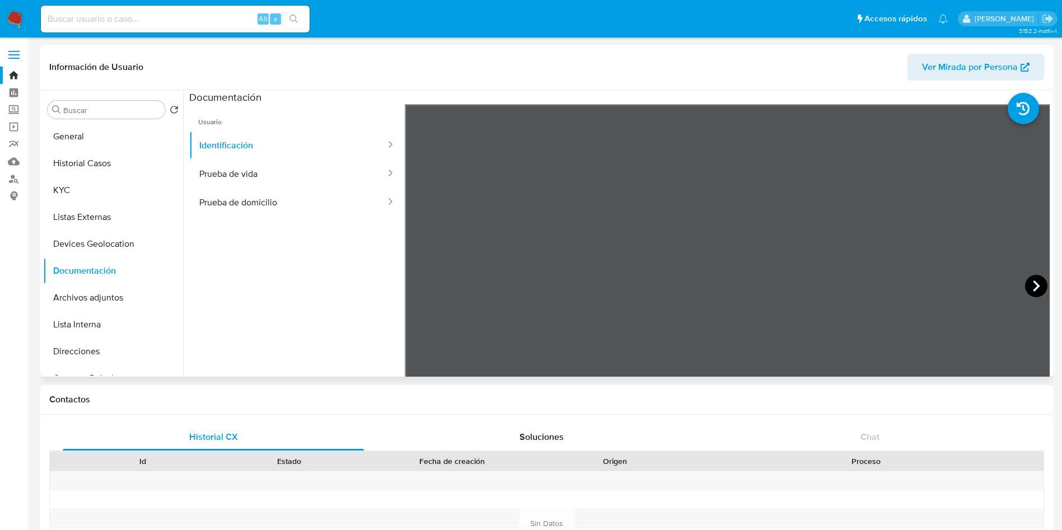
click at [1037, 287] on icon at bounding box center [1036, 286] width 22 height 22
click at [237, 168] on button "Prueba de vida" at bounding box center [288, 174] width 198 height 29
click at [259, 203] on button "Prueba de domicilio" at bounding box center [288, 202] width 198 height 29
